Goal: Task Accomplishment & Management: Use online tool/utility

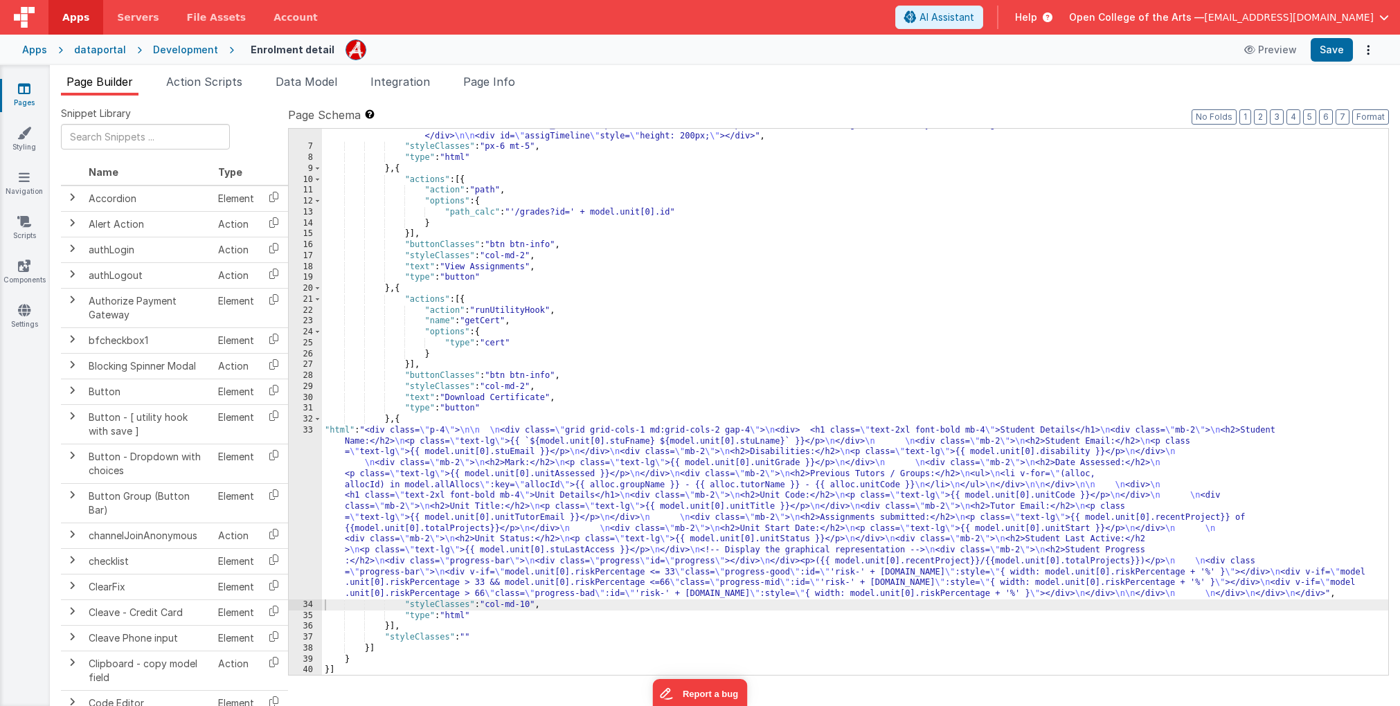
scroll to position [107, 0]
click at [187, 47] on div "Development" at bounding box center [185, 50] width 65 height 14
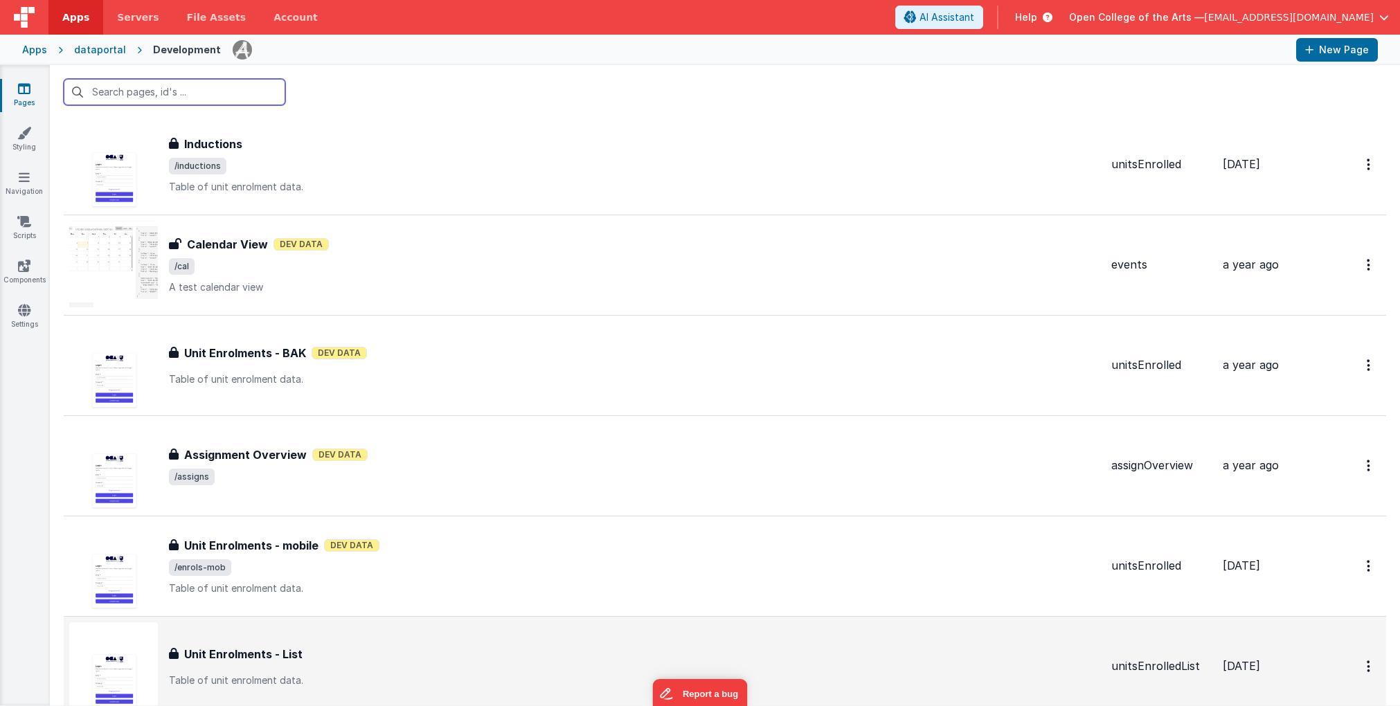
scroll to position [2615, 0]
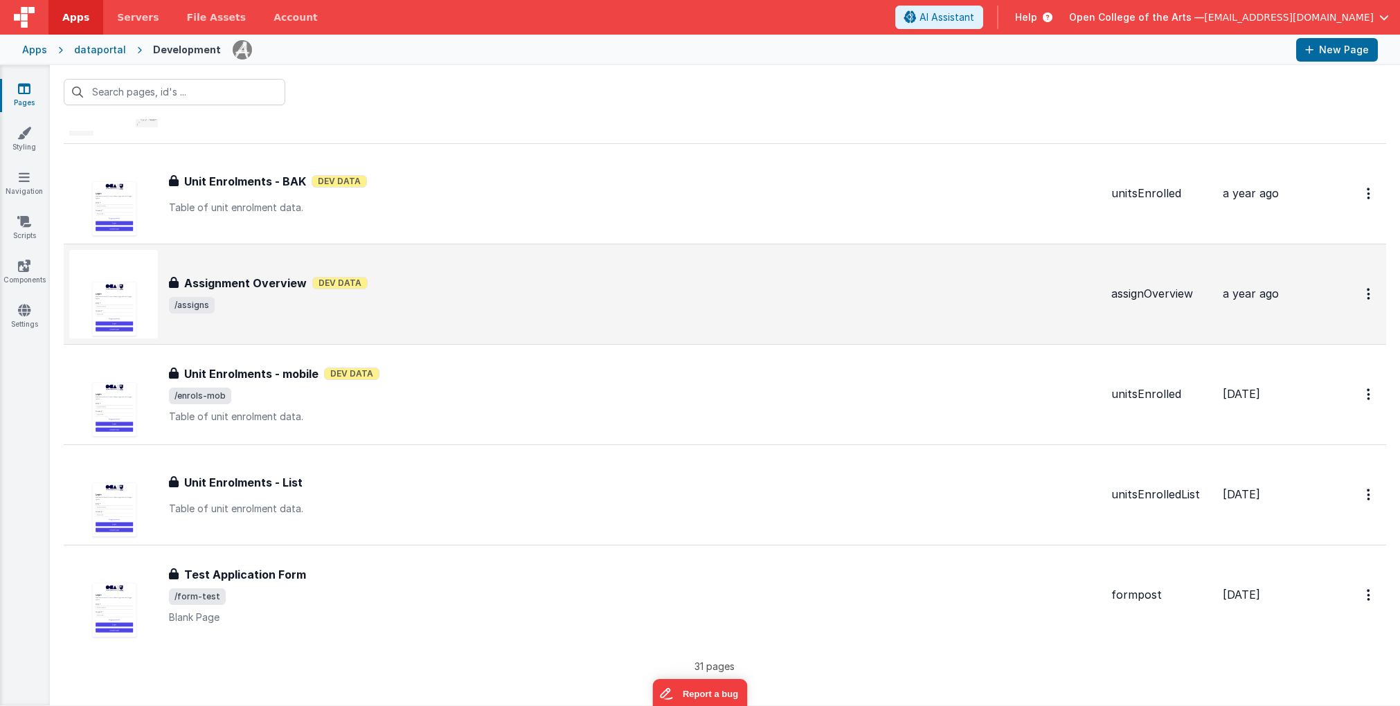
click at [472, 297] on span "/assigns" at bounding box center [634, 305] width 931 height 17
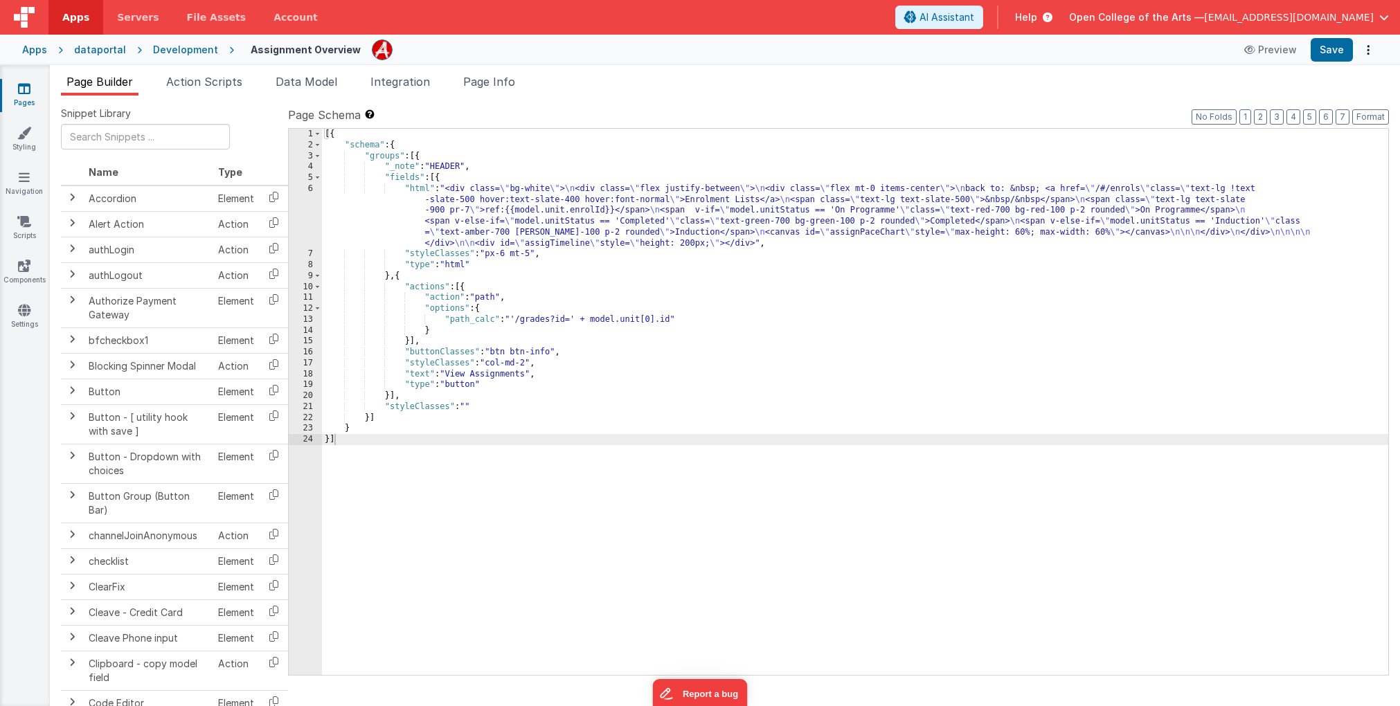
click at [187, 51] on div "Development" at bounding box center [185, 50] width 65 height 14
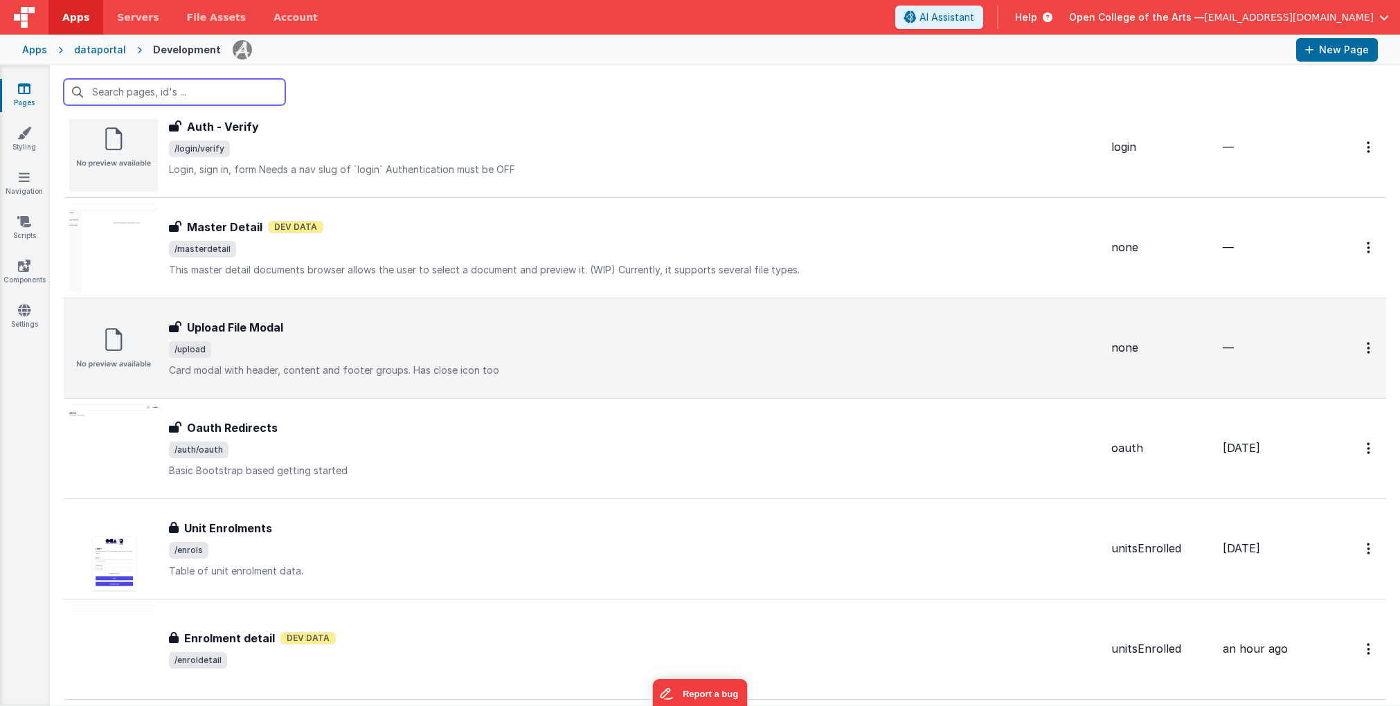
scroll to position [1450, 0]
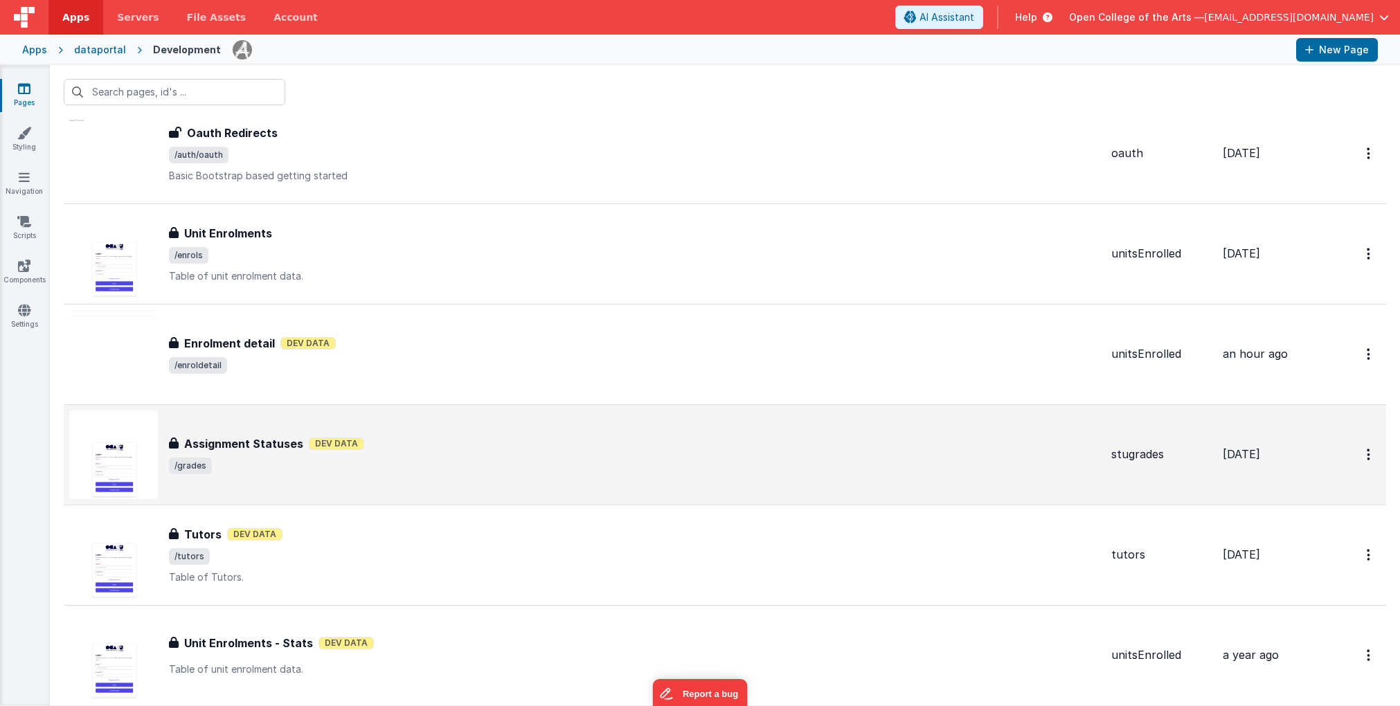
click at [438, 445] on div "Assignment Statuses Dev Data" at bounding box center [634, 444] width 931 height 17
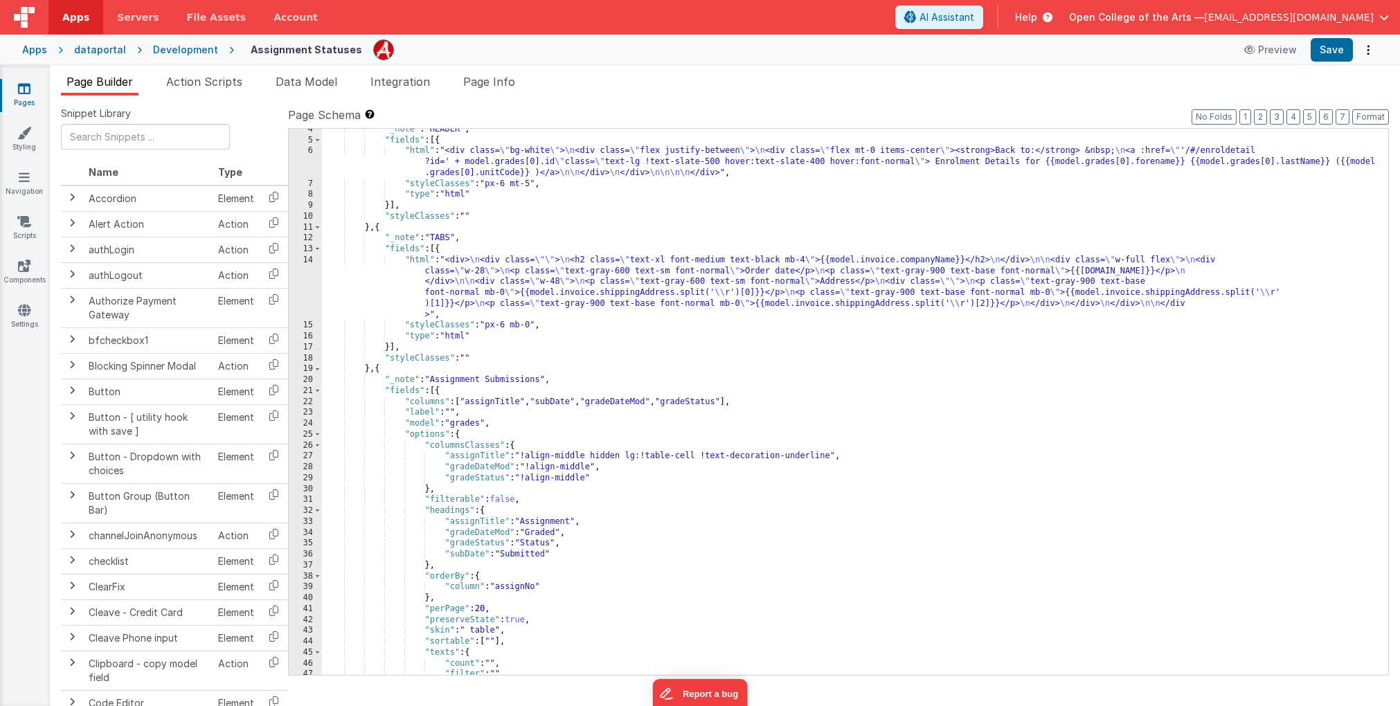
scroll to position [303, 0]
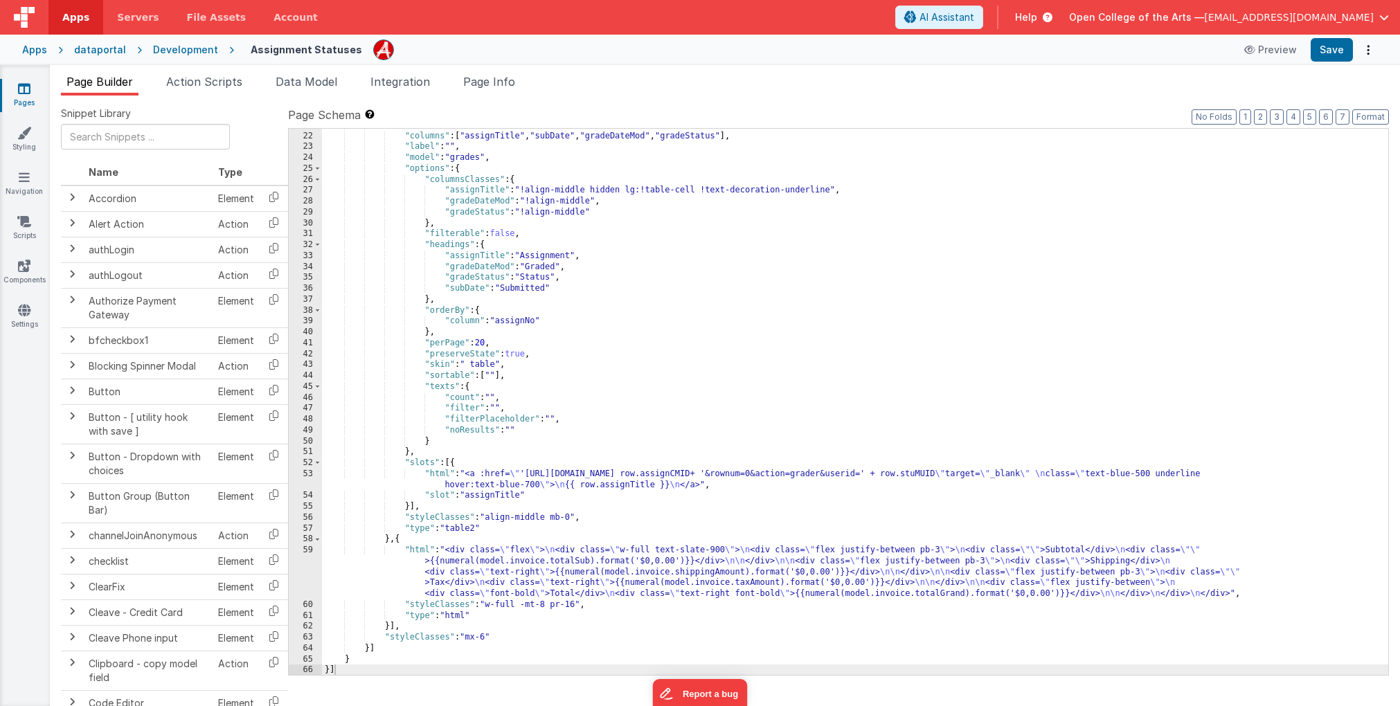
click at [498, 594] on div ""fields" : [{ "columns" : [ "assignTitle" , "subDate" , "gradeDateMod" , "grade…" at bounding box center [855, 404] width 1067 height 569
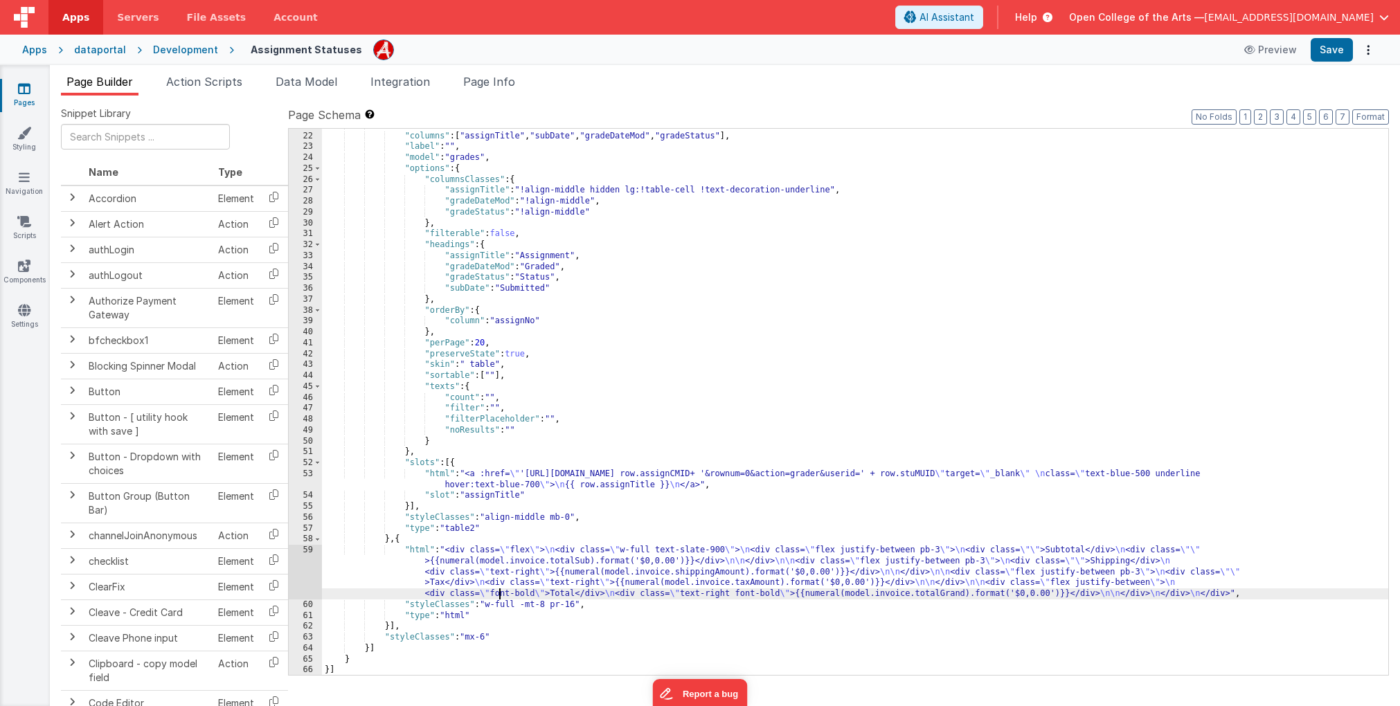
click at [307, 579] on div "59" at bounding box center [305, 572] width 33 height 55
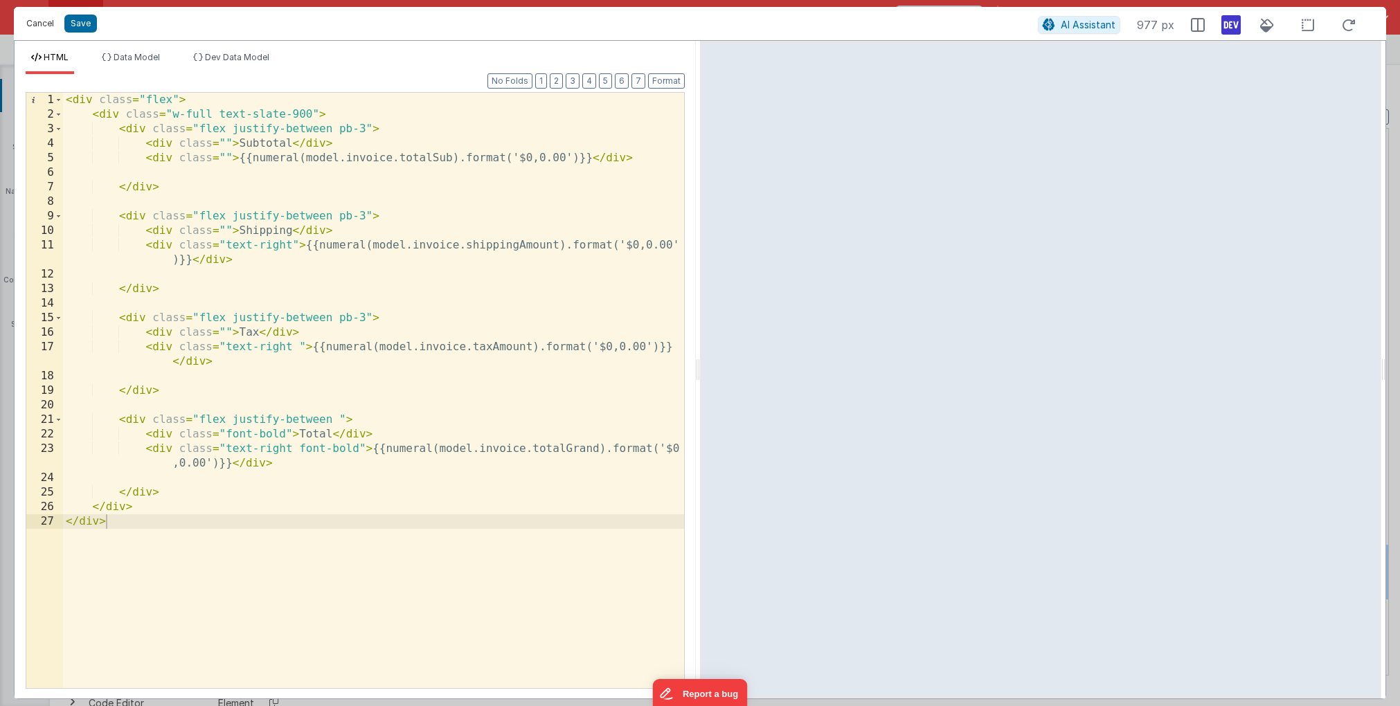
click at [38, 32] on button "Cancel" at bounding box center [40, 23] width 42 height 19
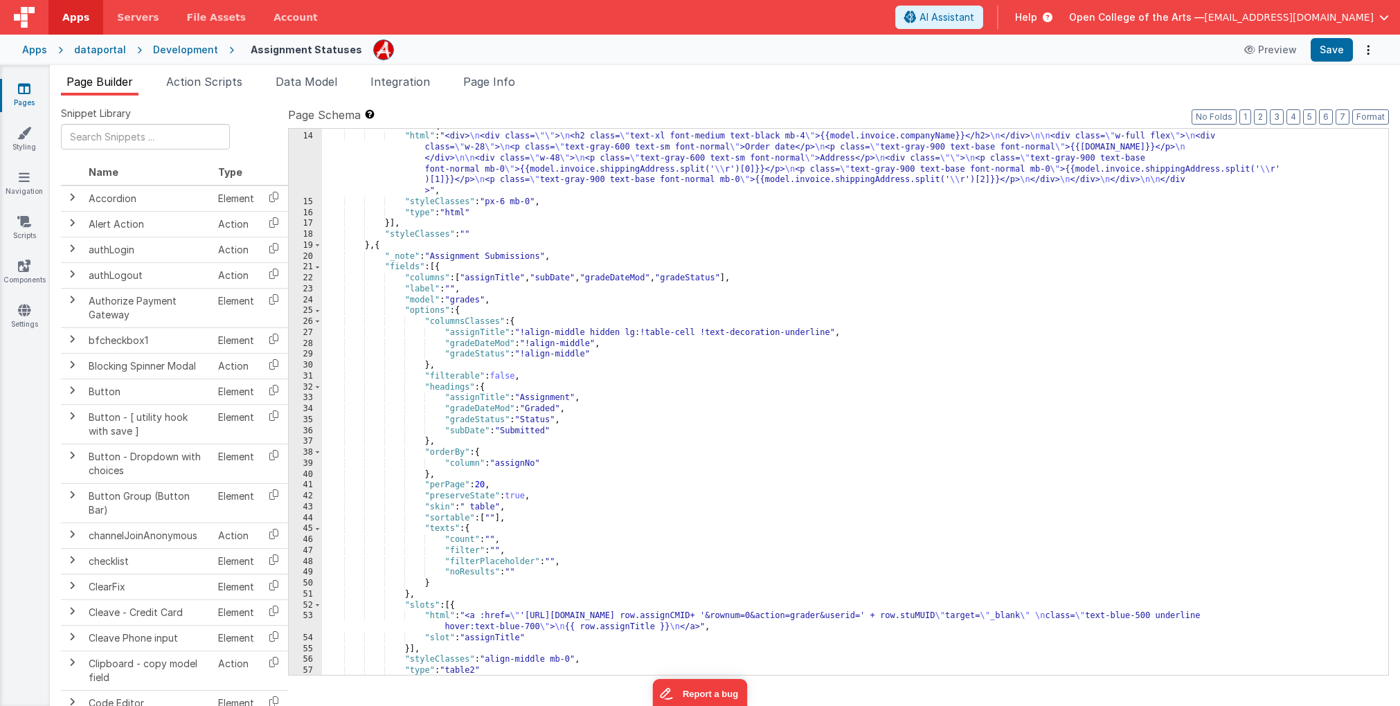
scroll to position [0, 0]
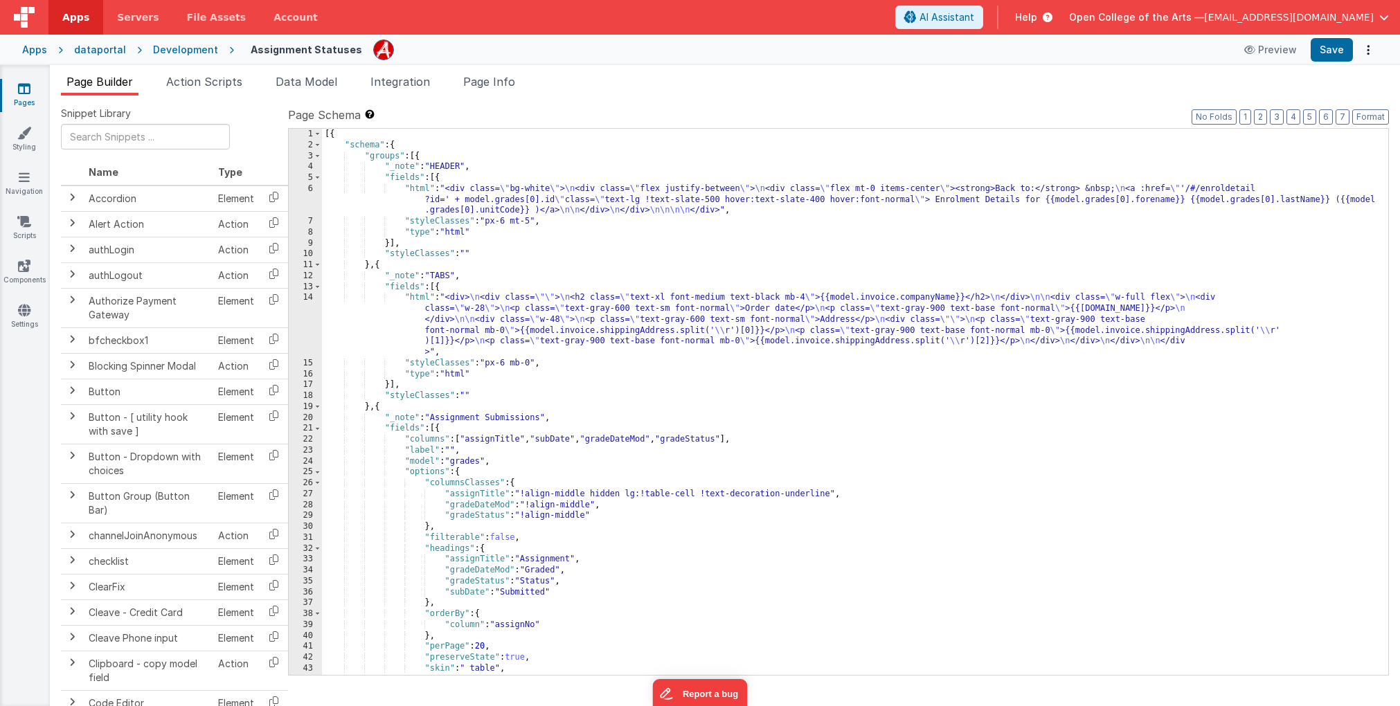
click at [391, 331] on div "[{ "schema" : { "groups" : [{ "_note" : "HEADER" , "fields" : [{ "html" : "<div…" at bounding box center [855, 413] width 1067 height 569
click at [298, 323] on div "14" at bounding box center [305, 325] width 33 height 66
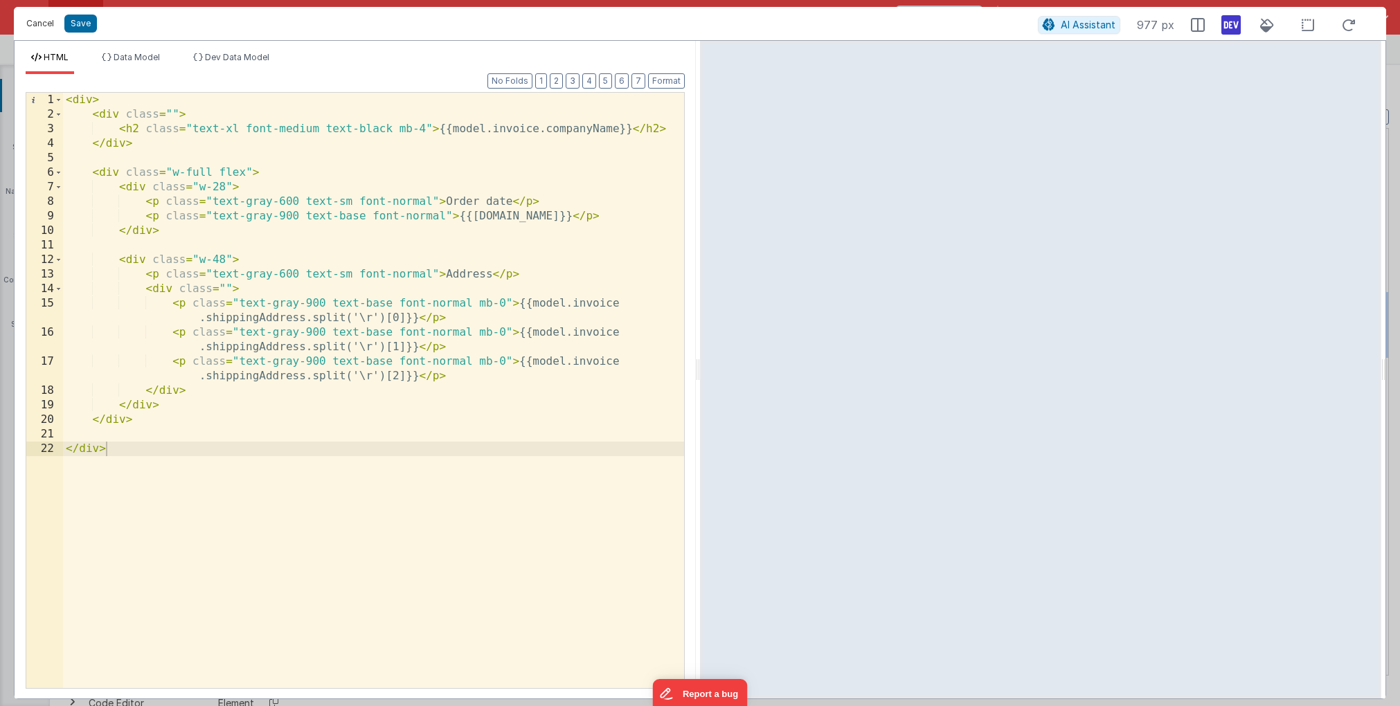
click at [42, 24] on button "Cancel" at bounding box center [40, 23] width 42 height 19
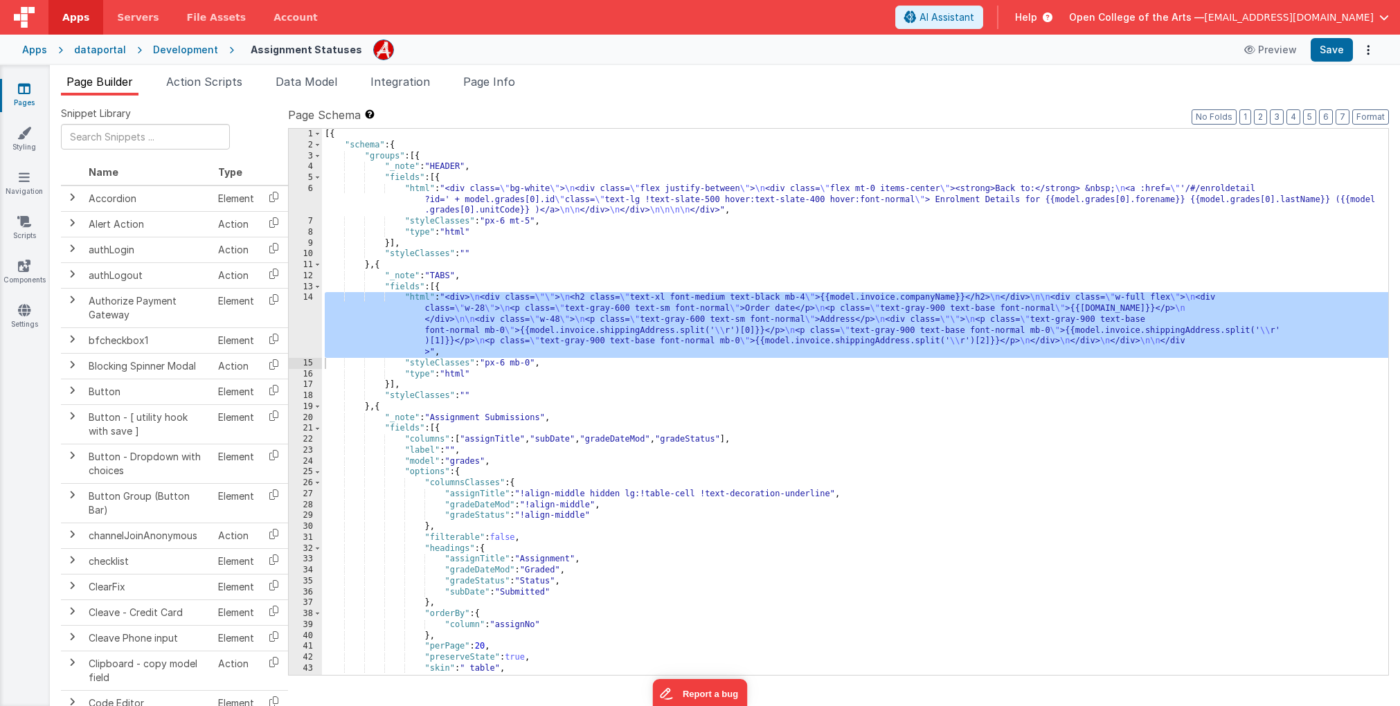
click at [100, 78] on span "Page Builder" at bounding box center [99, 82] width 66 height 14
click at [181, 44] on div "Development" at bounding box center [185, 50] width 65 height 14
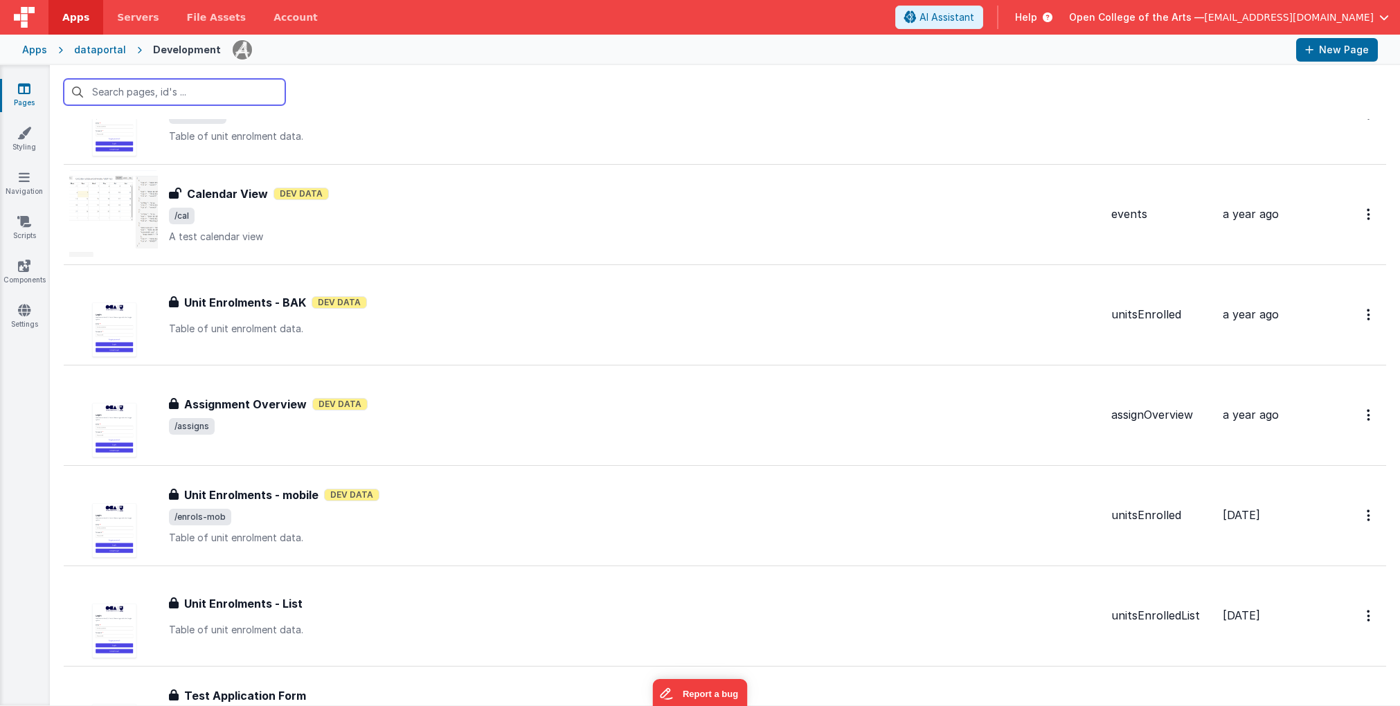
scroll to position [2499, 0]
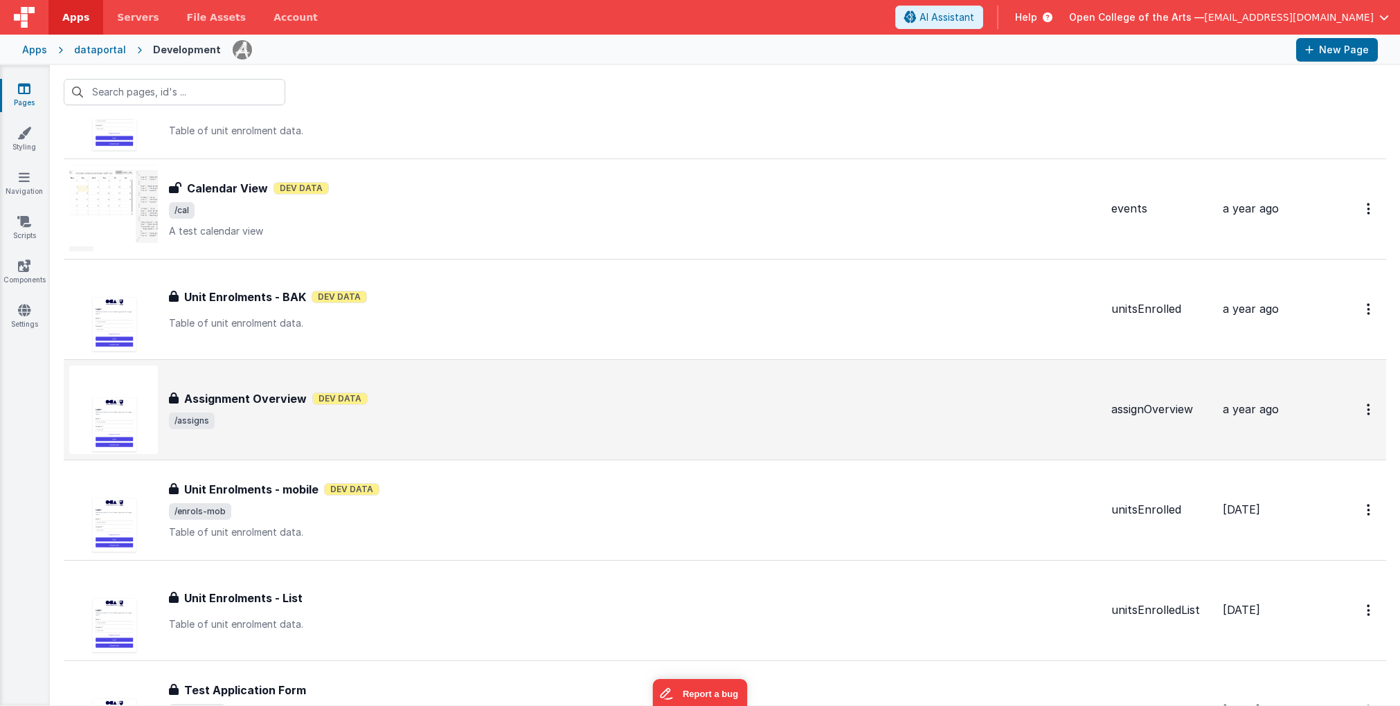
click at [561, 391] on div "Assignment Overview Dev Data" at bounding box center [634, 399] width 931 height 17
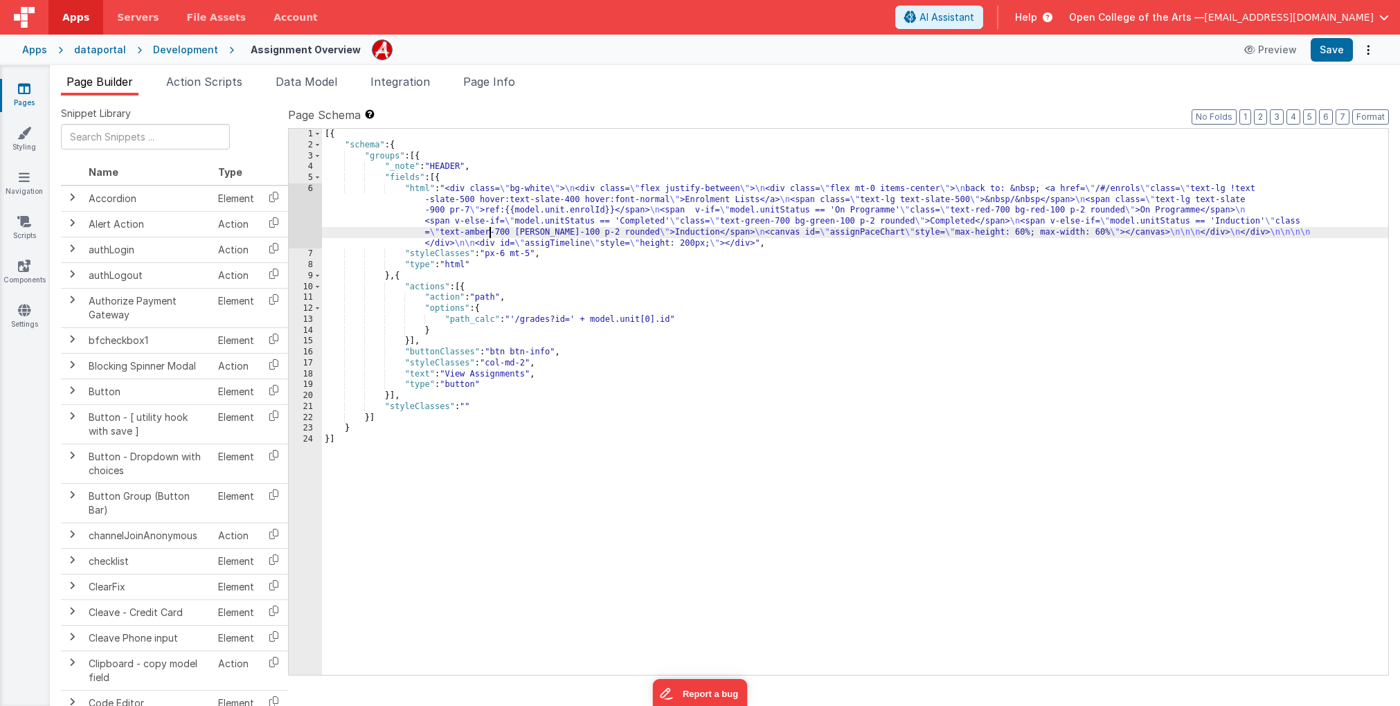
click at [490, 235] on div "[{ "schema" : { "groups" : [{ "_note" : "HEADER" , "fields" : [{ "html" : "<div…" at bounding box center [855, 413] width 1067 height 569
click at [495, 90] on li "Page Info" at bounding box center [489, 84] width 63 height 22
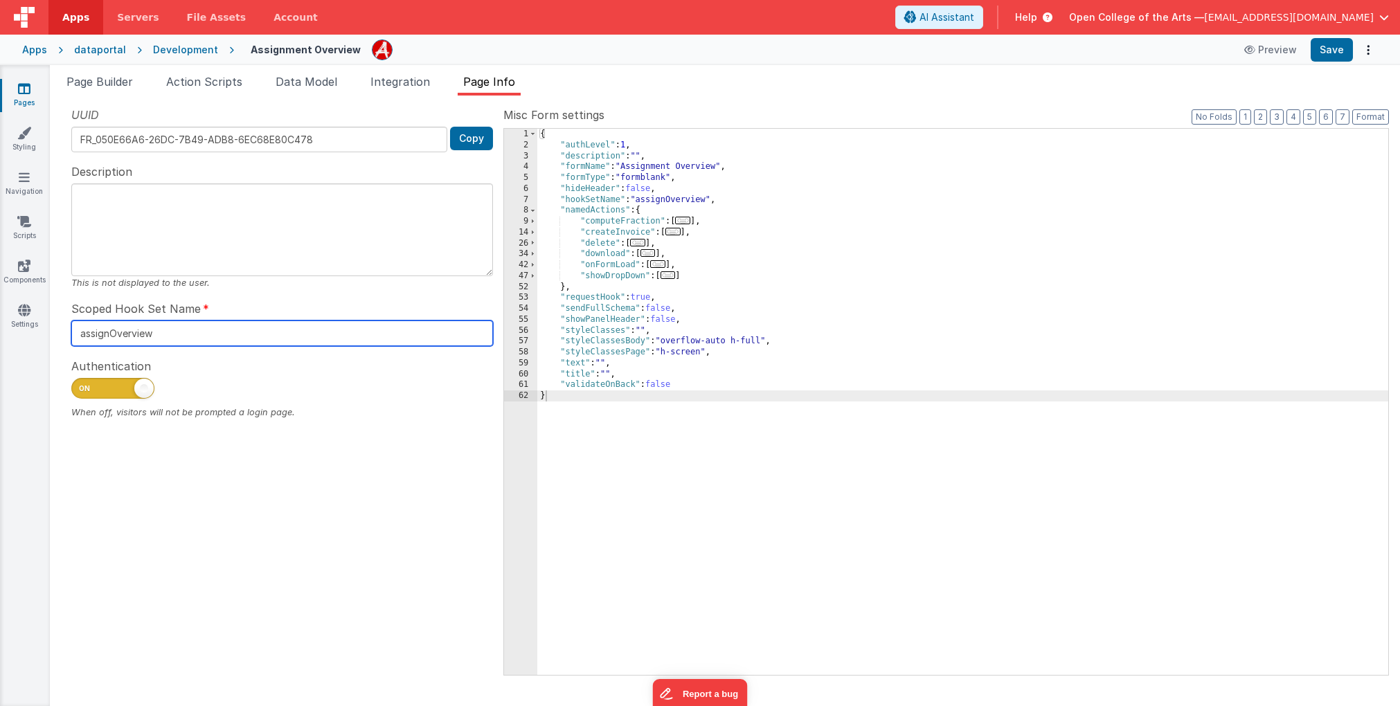
click at [191, 334] on input "assignOverview" at bounding box center [282, 334] width 422 height 26
click at [98, 78] on span "Page Builder" at bounding box center [99, 82] width 66 height 14
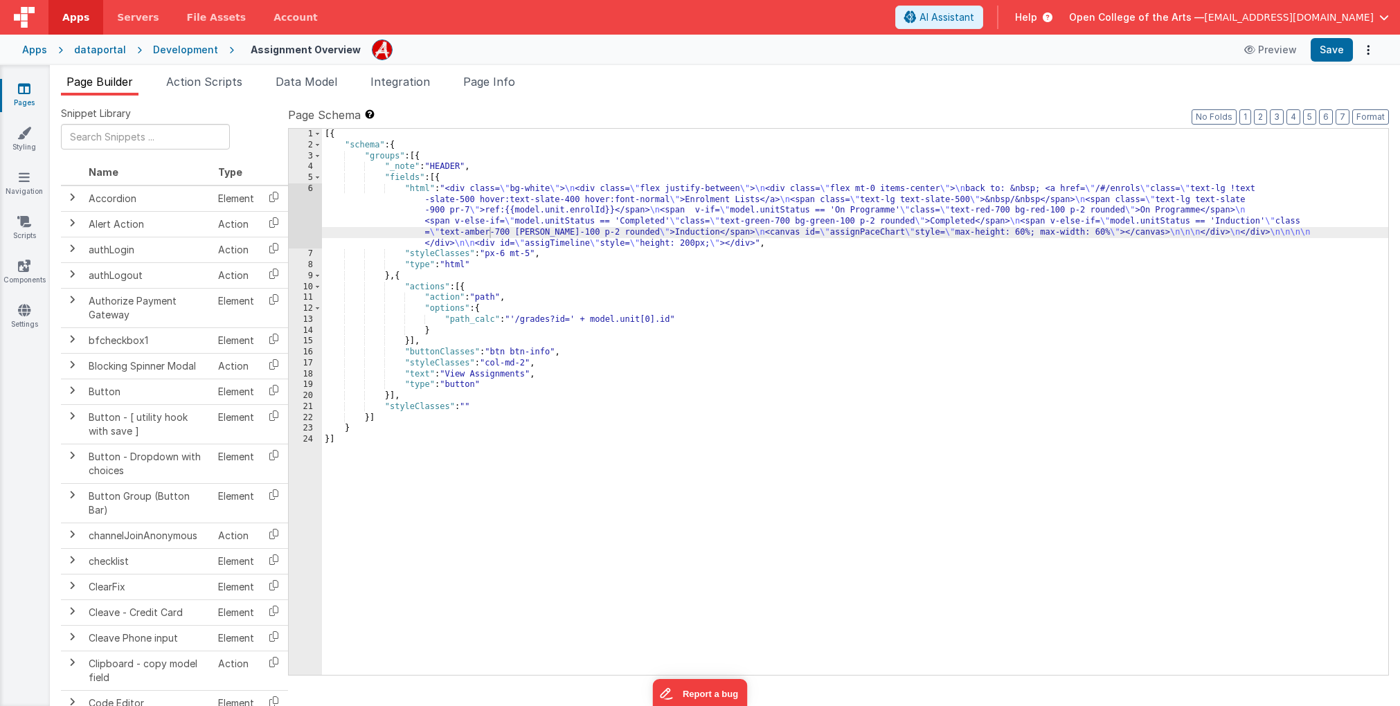
click at [96, 84] on span "Page Builder" at bounding box center [99, 82] width 66 height 14
click at [184, 50] on div "Development" at bounding box center [185, 50] width 65 height 14
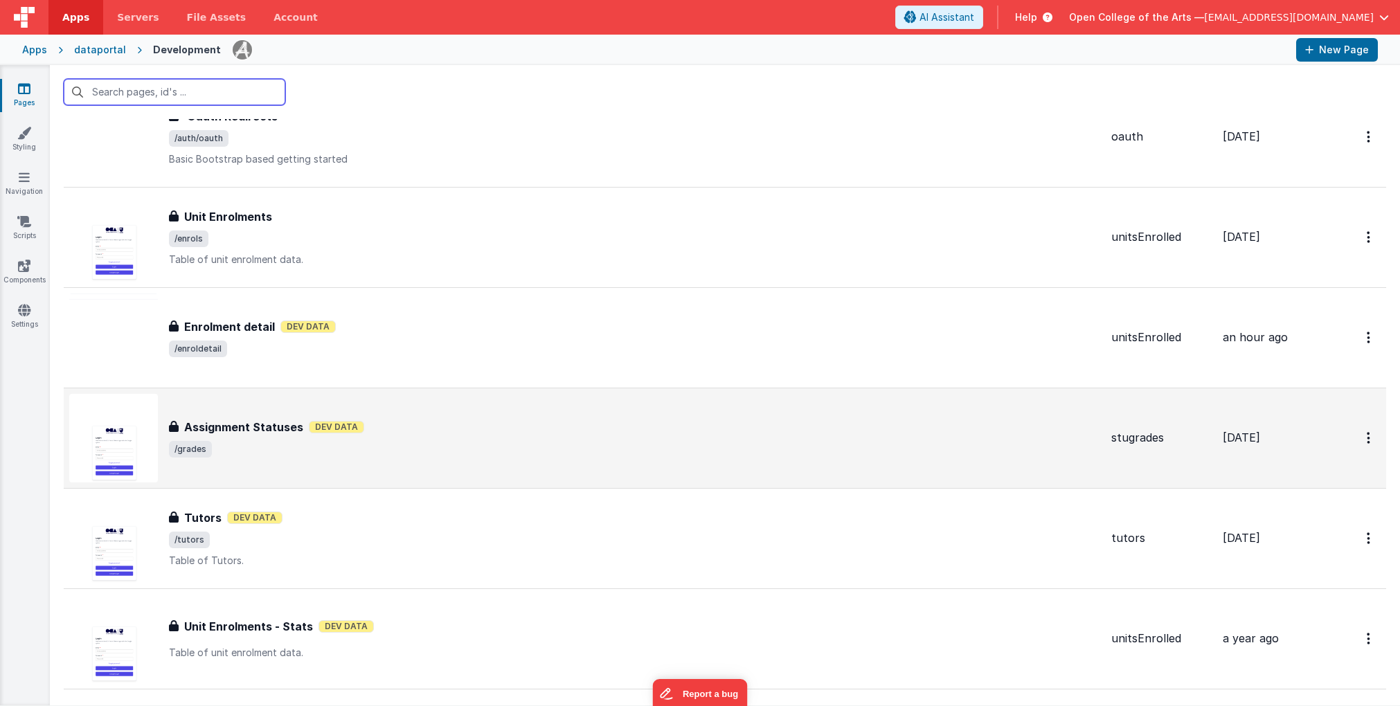
scroll to position [1462, 0]
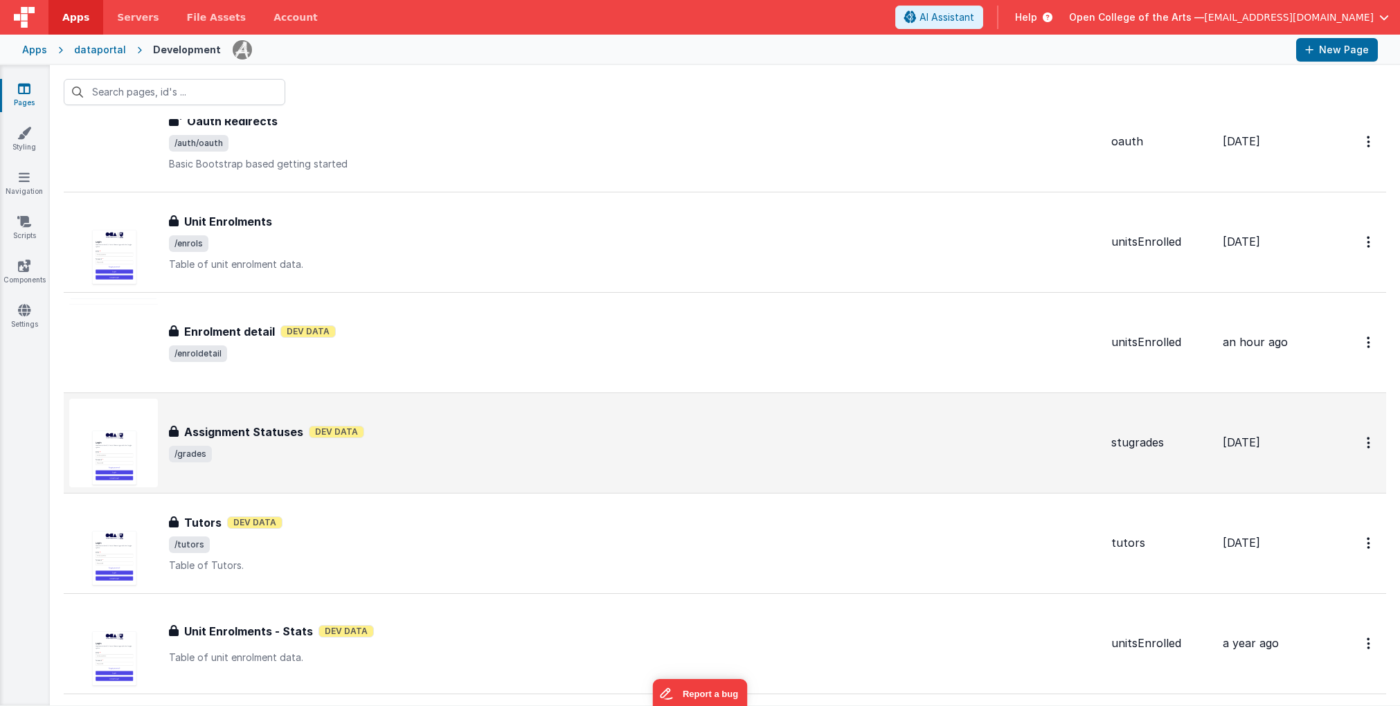
click at [460, 430] on div "Assignment Statuses Dev Data" at bounding box center [634, 432] width 931 height 17
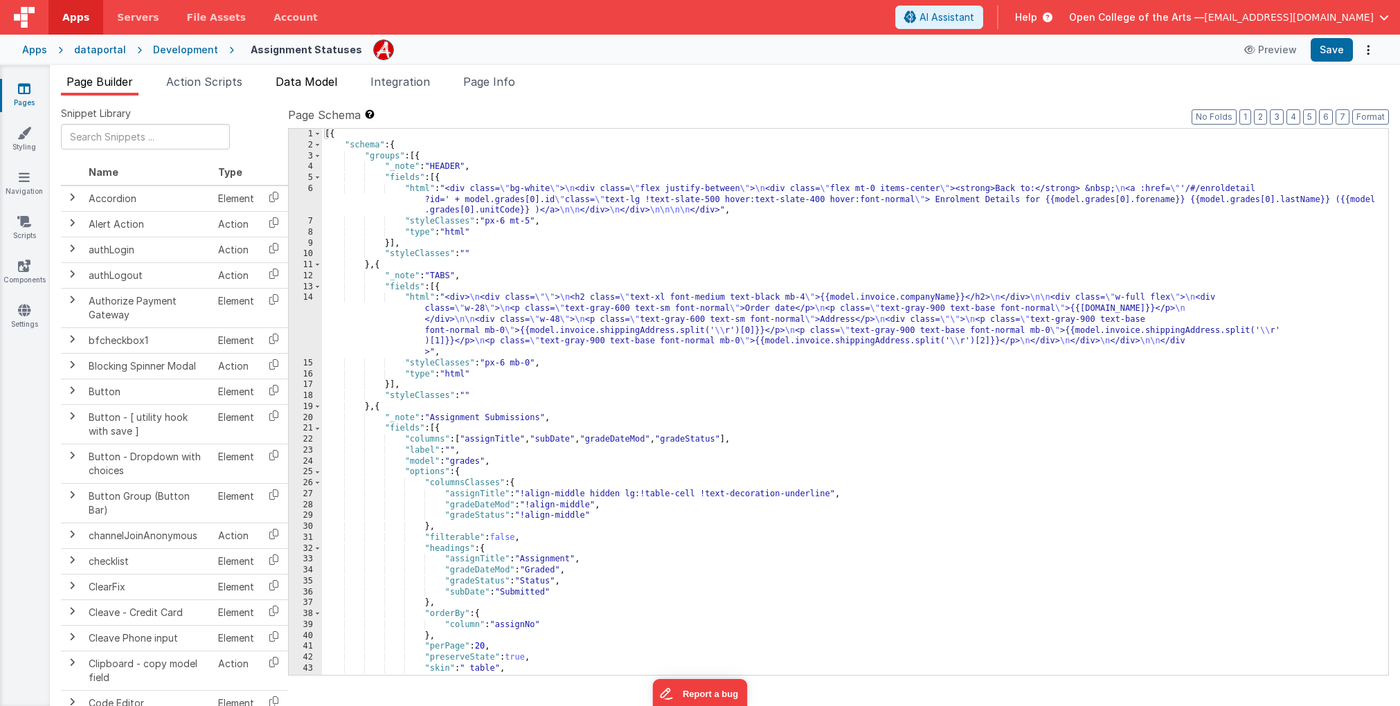
click at [315, 82] on span "Data Model" at bounding box center [307, 82] width 62 height 14
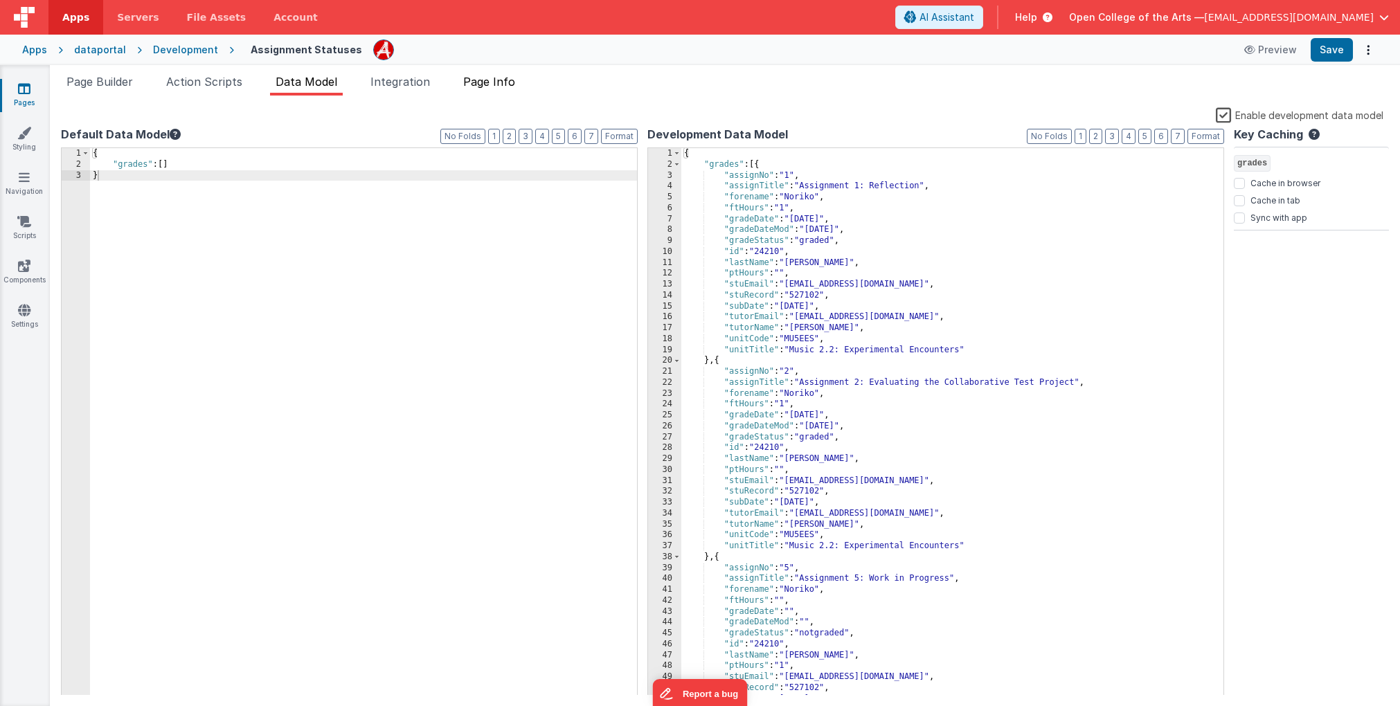
click at [494, 81] on span "Page Info" at bounding box center [489, 82] width 52 height 14
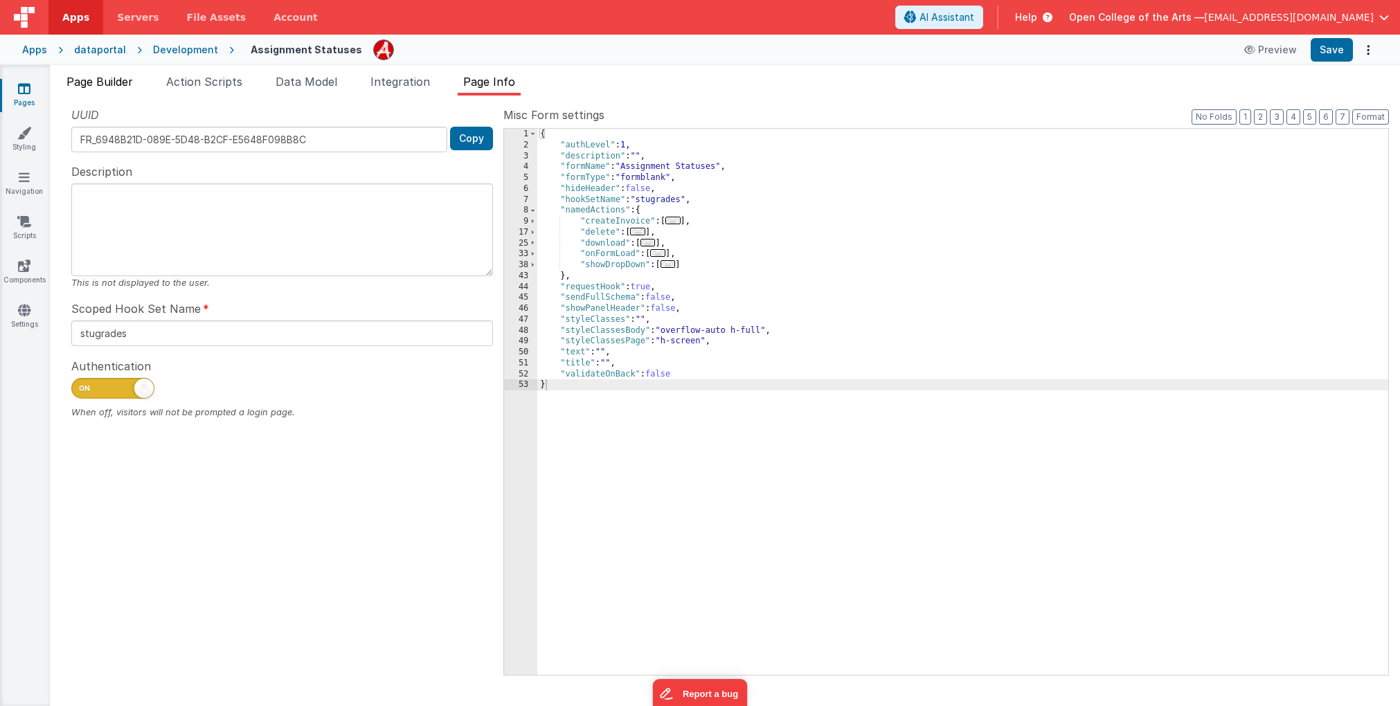
click at [107, 82] on span "Page Builder" at bounding box center [99, 82] width 66 height 14
